Goal: Obtain resource: Obtain resource

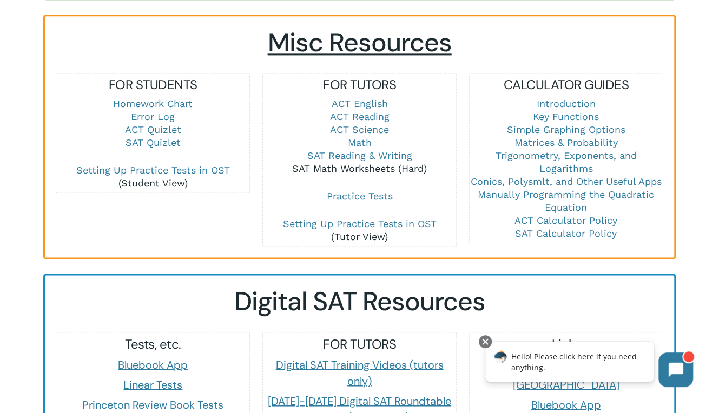
click at [371, 163] on link "SAT Math Worksheets (Hard)" at bounding box center [359, 168] width 135 height 11
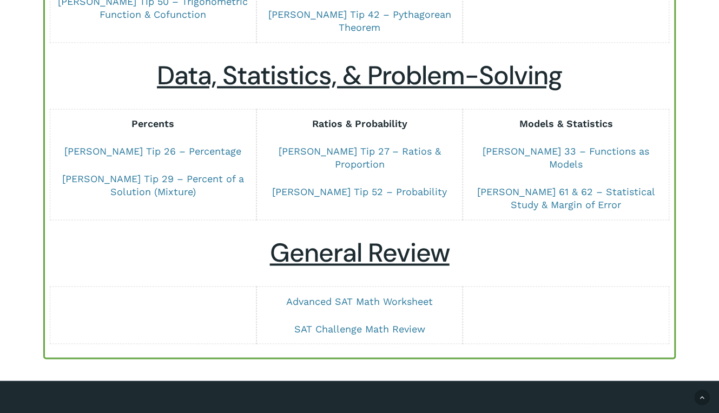
scroll to position [865, 0]
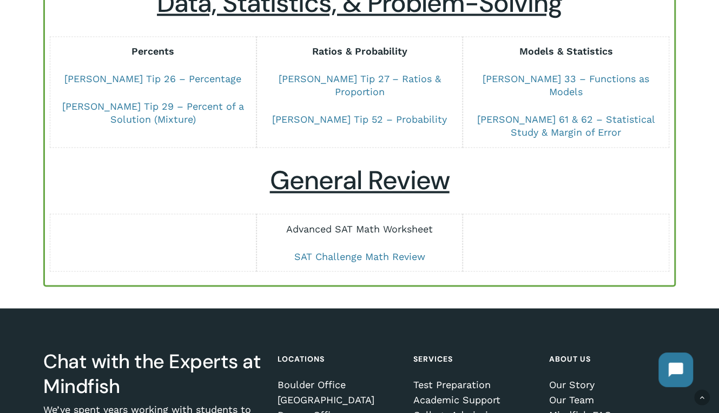
click at [357, 223] on link "Advanced SAT Math Worksheet" at bounding box center [359, 228] width 147 height 11
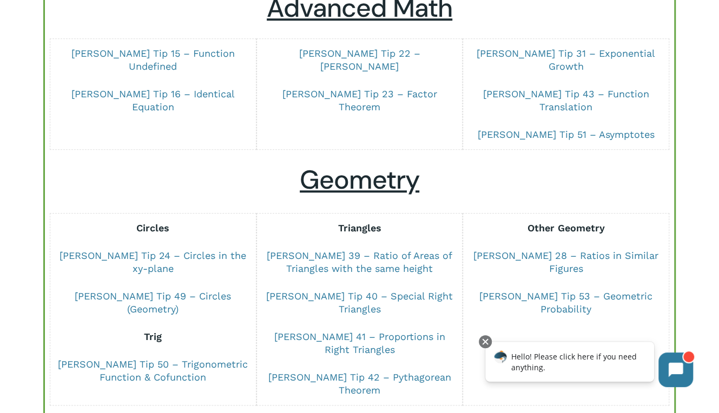
scroll to position [378, 0]
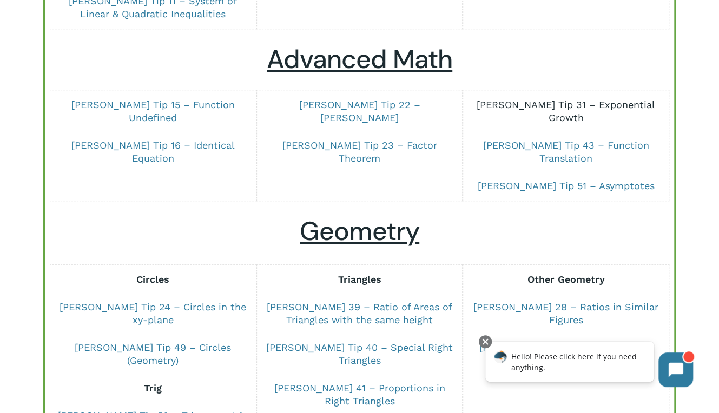
click at [576, 102] on link "[PERSON_NAME] Tip 31 – Exponential Growth" at bounding box center [565, 111] width 178 height 24
click at [12, 228] on div "dSAT Math Worksheets (Hard) Algebra Linear Functions Dr Chung Tip 1 – Linear Fu…" at bounding box center [359, 235] width 719 height 1075
